Goal: Information Seeking & Learning: Learn about a topic

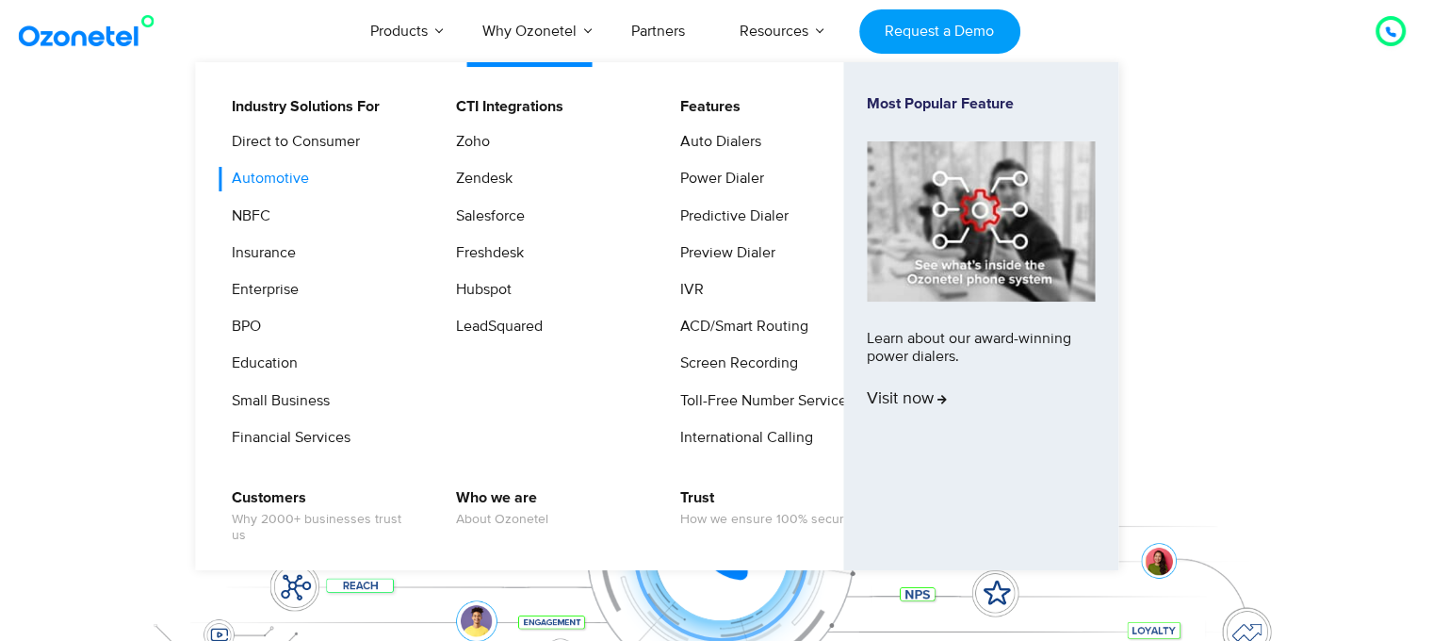
click at [272, 184] on link "Automotive" at bounding box center [266, 179] width 92 height 24
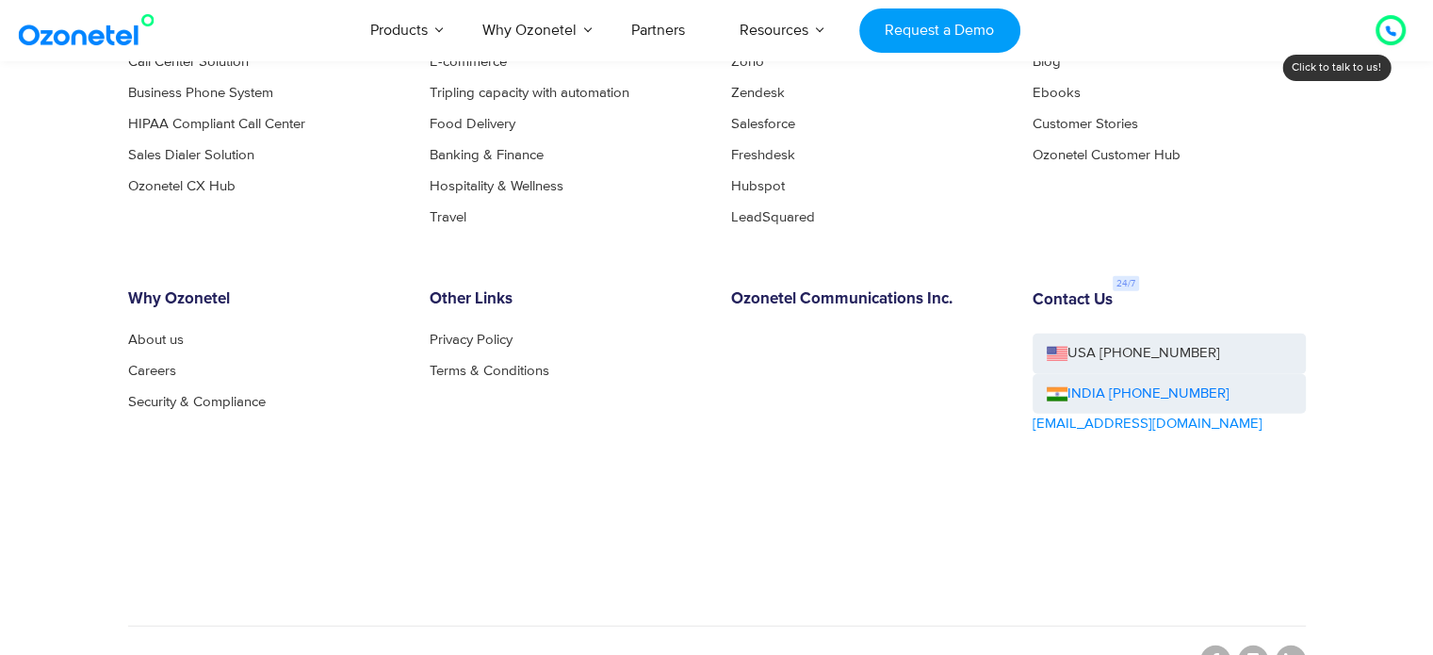
scroll to position [4723, 0]
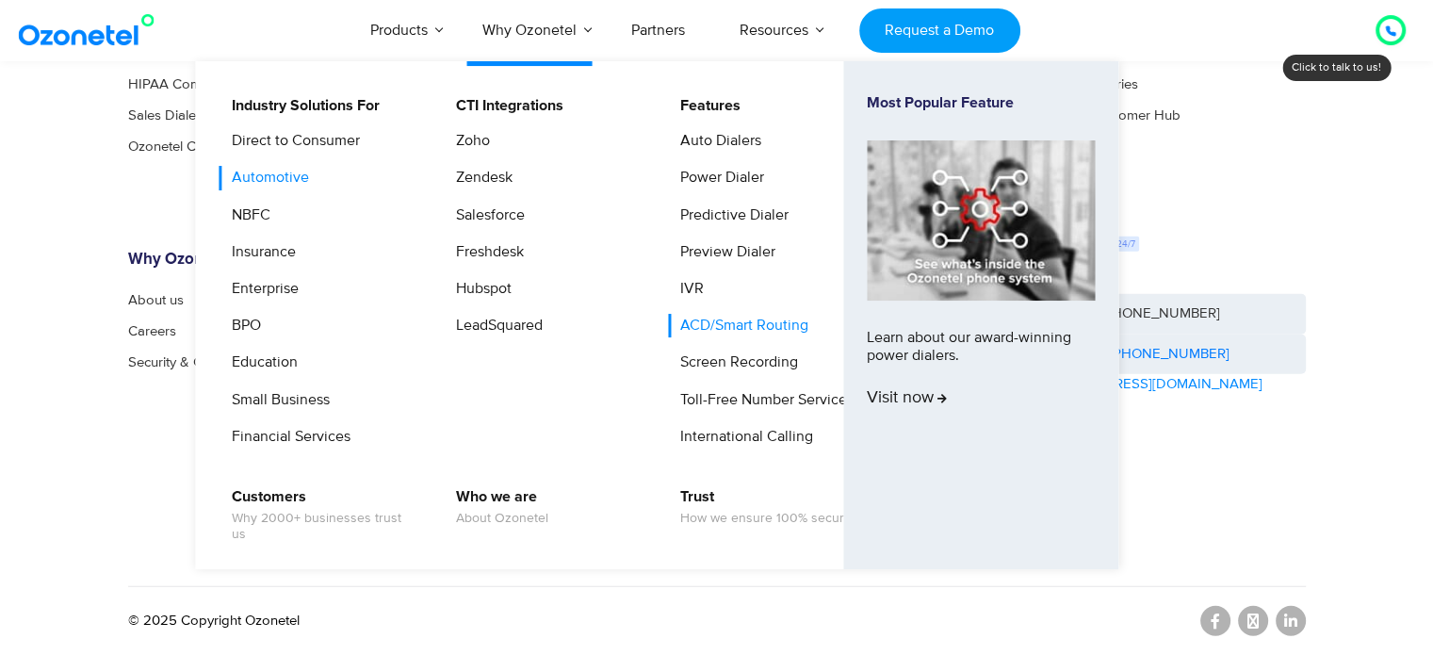
click at [712, 326] on link "ACD/Smart Routing" at bounding box center [739, 326] width 143 height 24
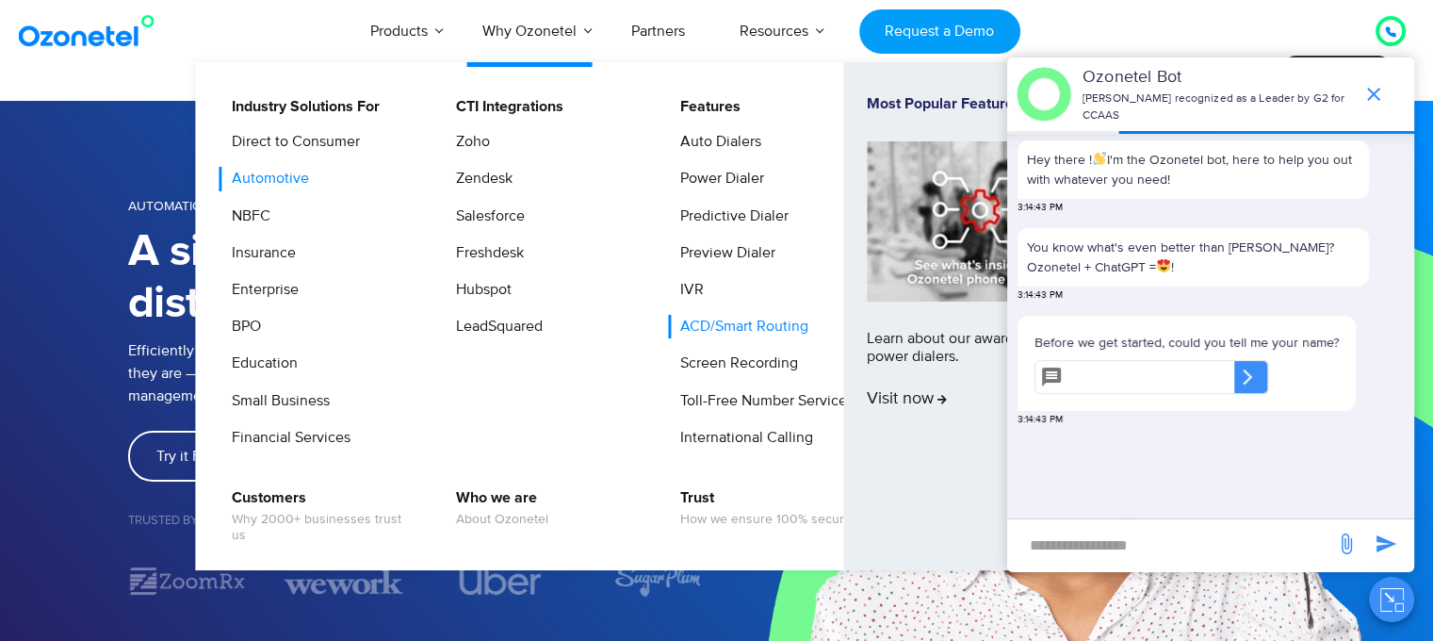
click at [268, 178] on link "Automotive" at bounding box center [266, 179] width 92 height 24
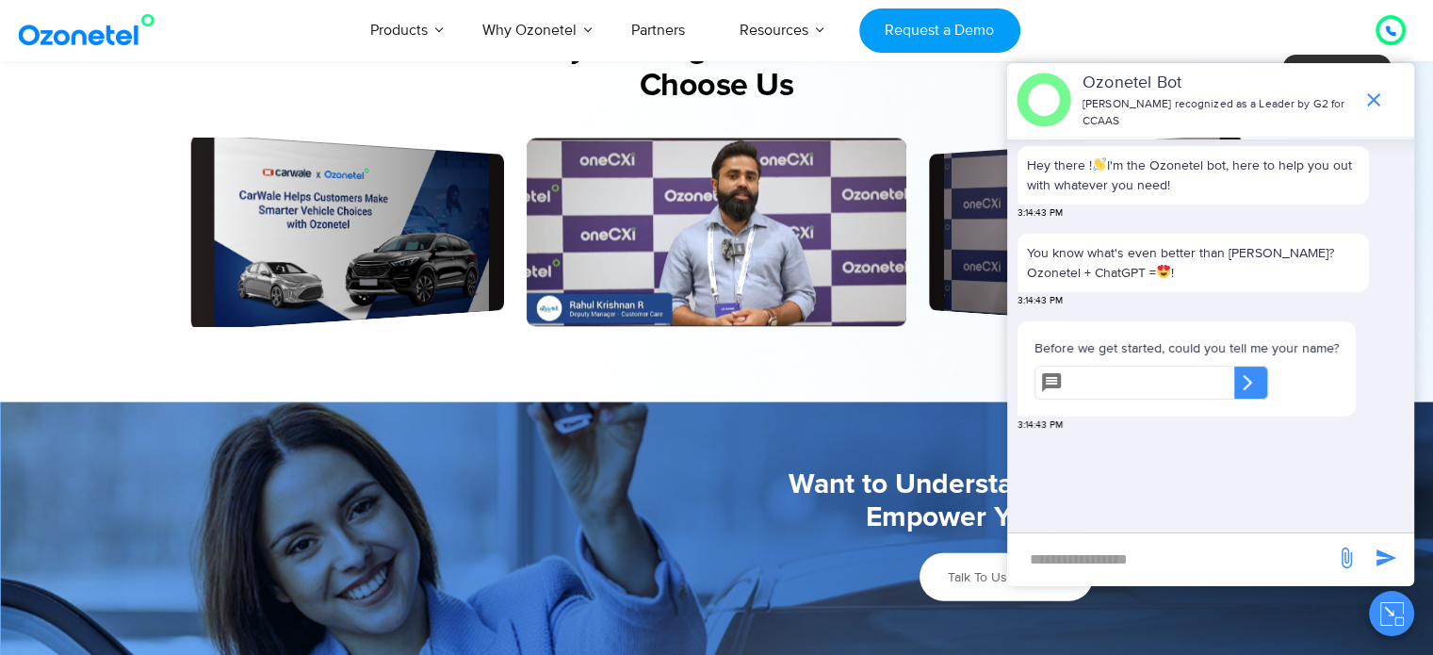
scroll to position [3957, 0]
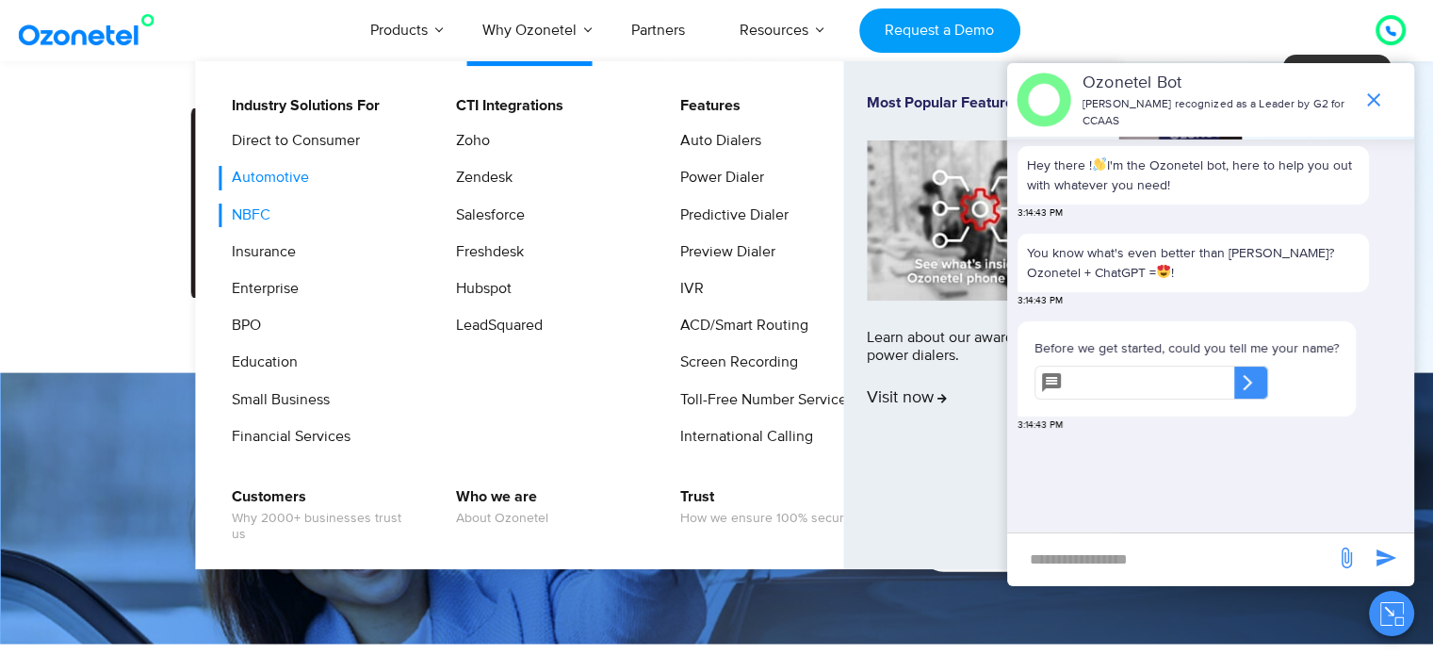
click at [253, 215] on link "NBFC" at bounding box center [247, 216] width 54 height 24
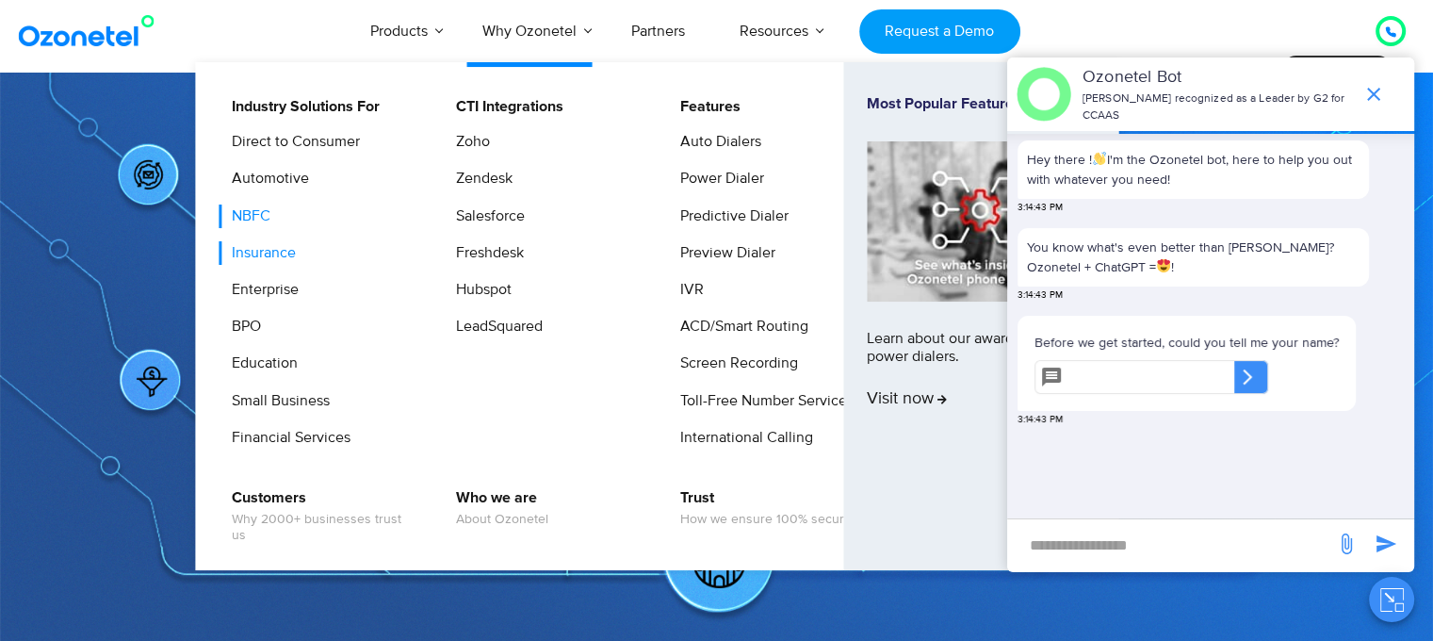
click at [256, 259] on link "Insurance" at bounding box center [259, 253] width 79 height 24
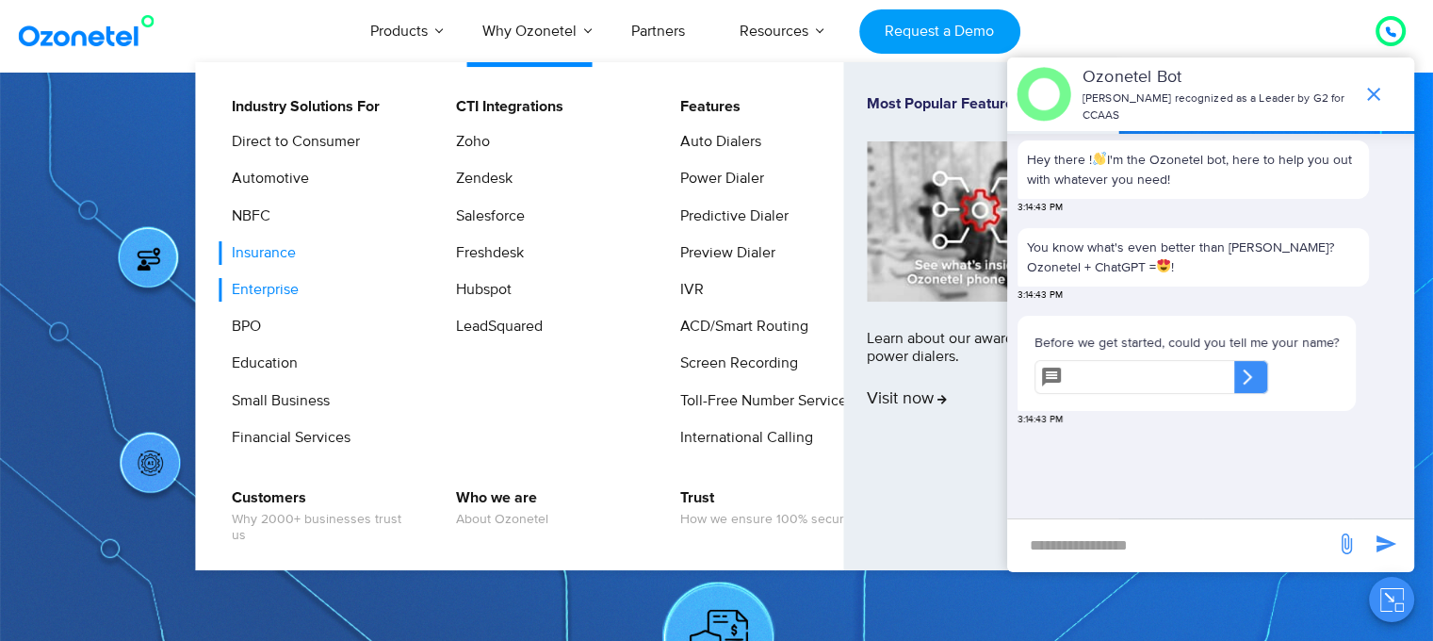
click at [259, 286] on link "Enterprise" at bounding box center [261, 290] width 82 height 24
